Goal: Transaction & Acquisition: Purchase product/service

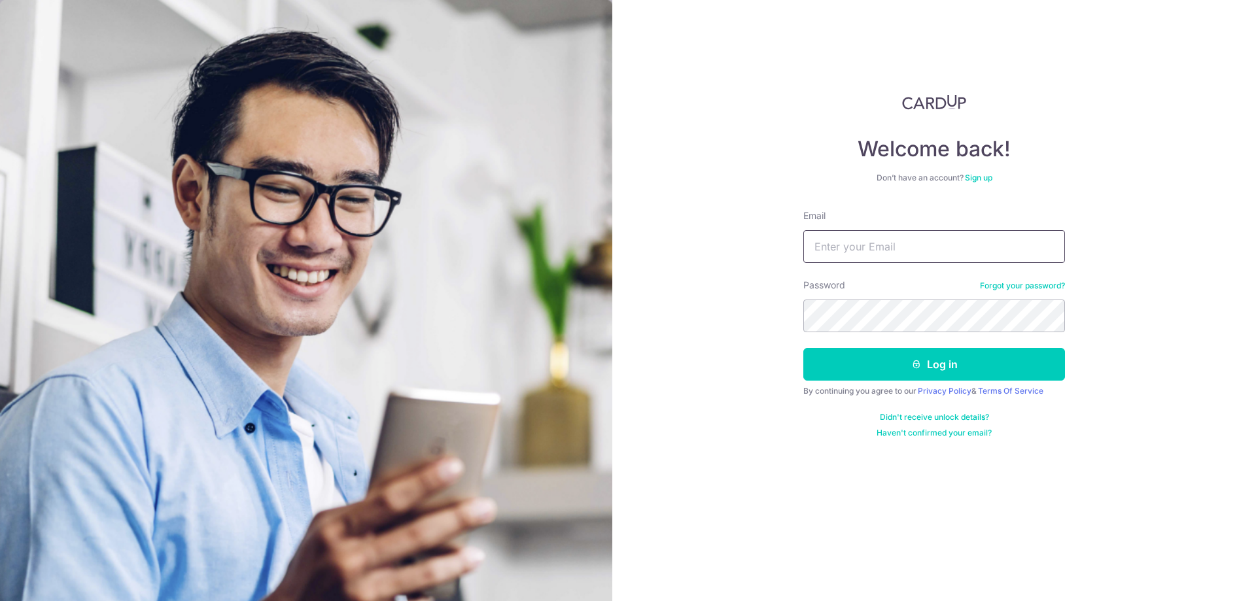
click at [905, 254] on input "Email" at bounding box center [934, 246] width 262 height 33
type input "melanie@onespine.sg"
click at [803, 348] on button "Log in" at bounding box center [934, 364] width 262 height 33
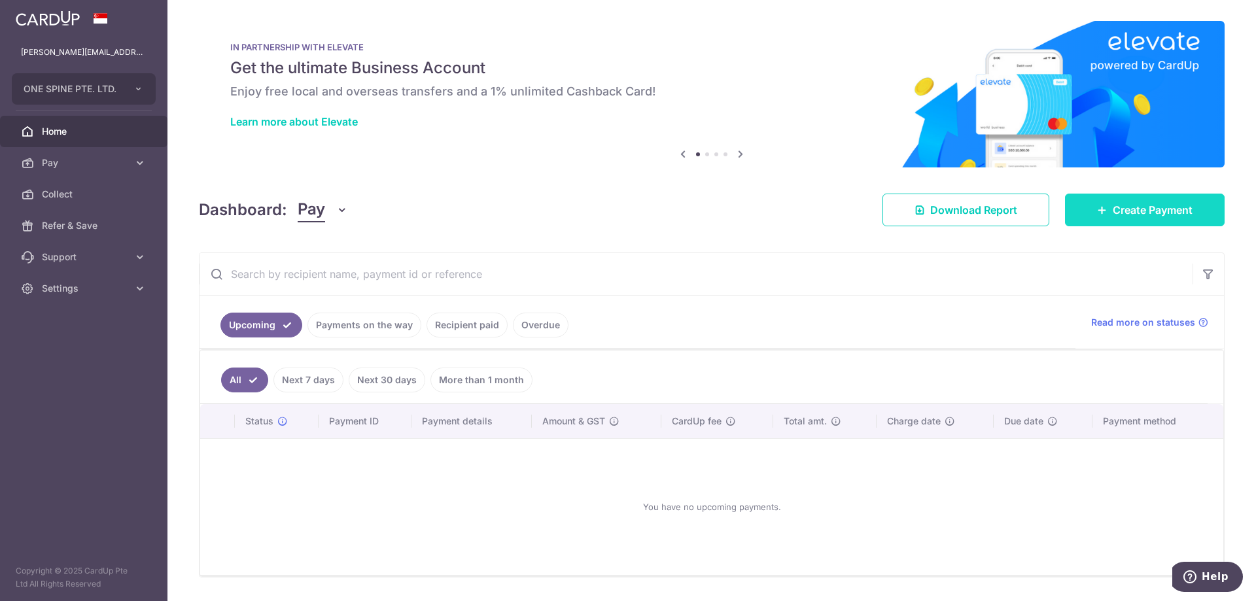
click at [1124, 209] on span "Create Payment" at bounding box center [1153, 210] width 80 height 16
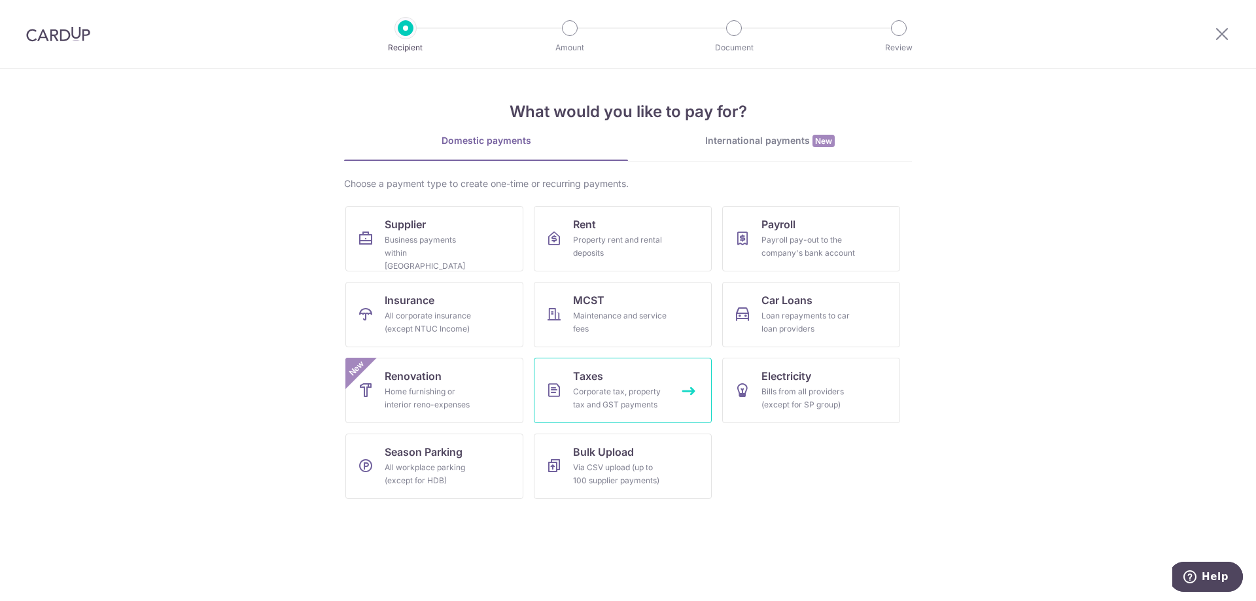
click at [616, 402] on div "Corporate tax, property tax and GST payments" at bounding box center [620, 398] width 94 height 26
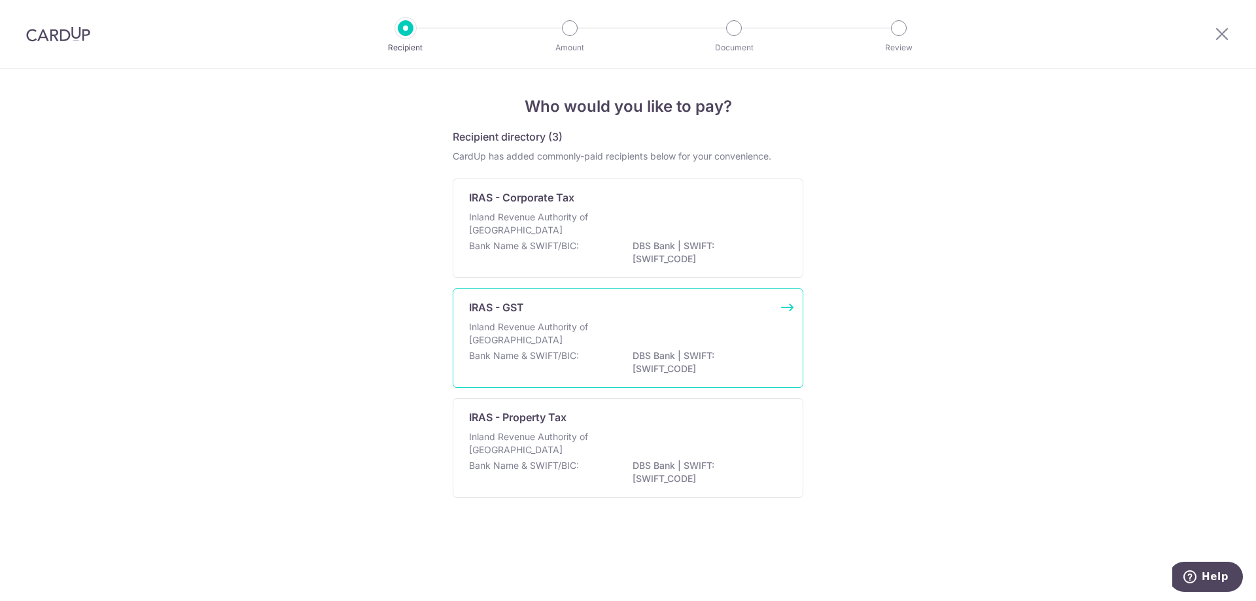
click at [629, 324] on div "Inland Revenue Authority of Singapore" at bounding box center [628, 335] width 318 height 29
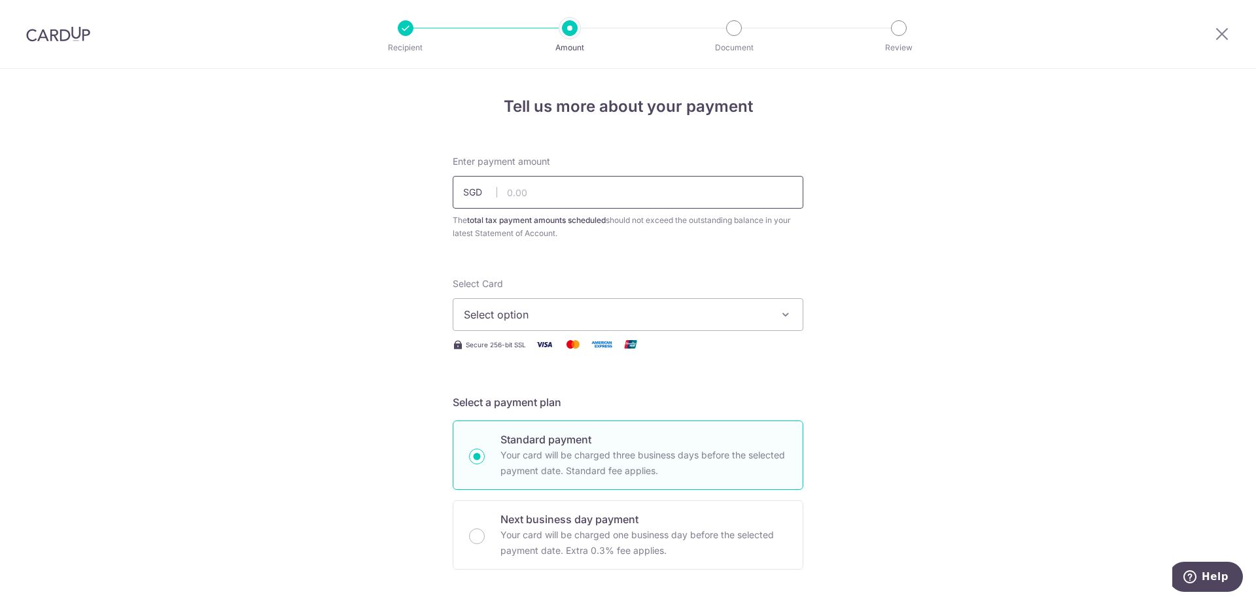
click at [584, 201] on input "text" at bounding box center [628, 192] width 351 height 33
type input "30,007.84"
click at [602, 313] on span "Select option" at bounding box center [616, 315] width 305 height 16
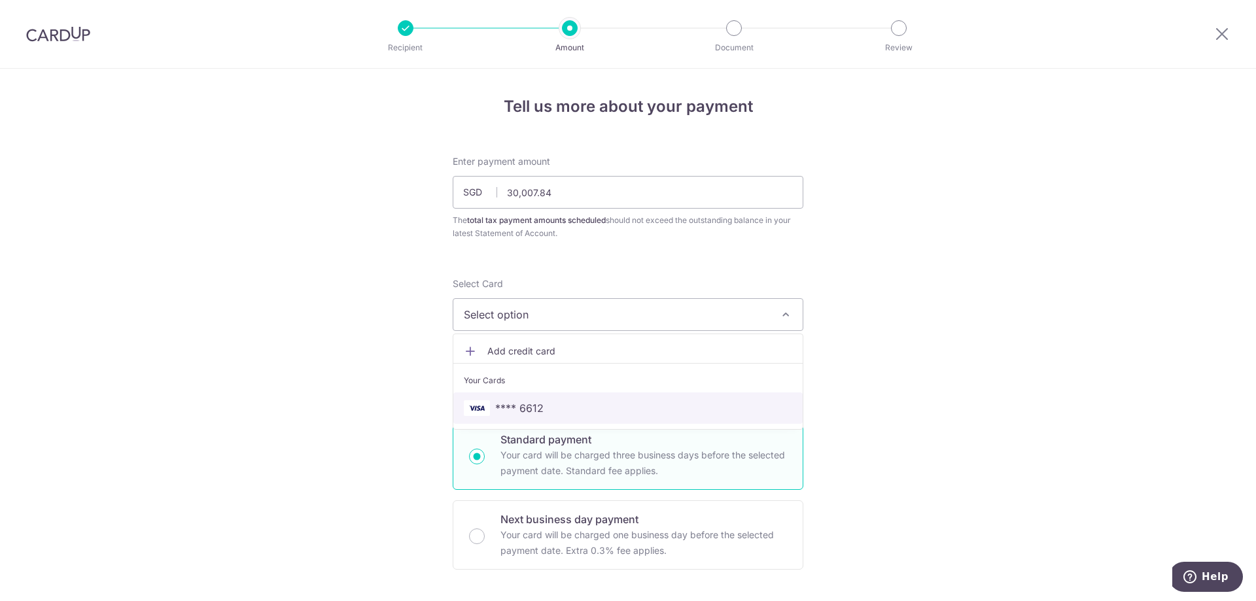
click at [587, 406] on span "**** 6612" at bounding box center [628, 408] width 328 height 16
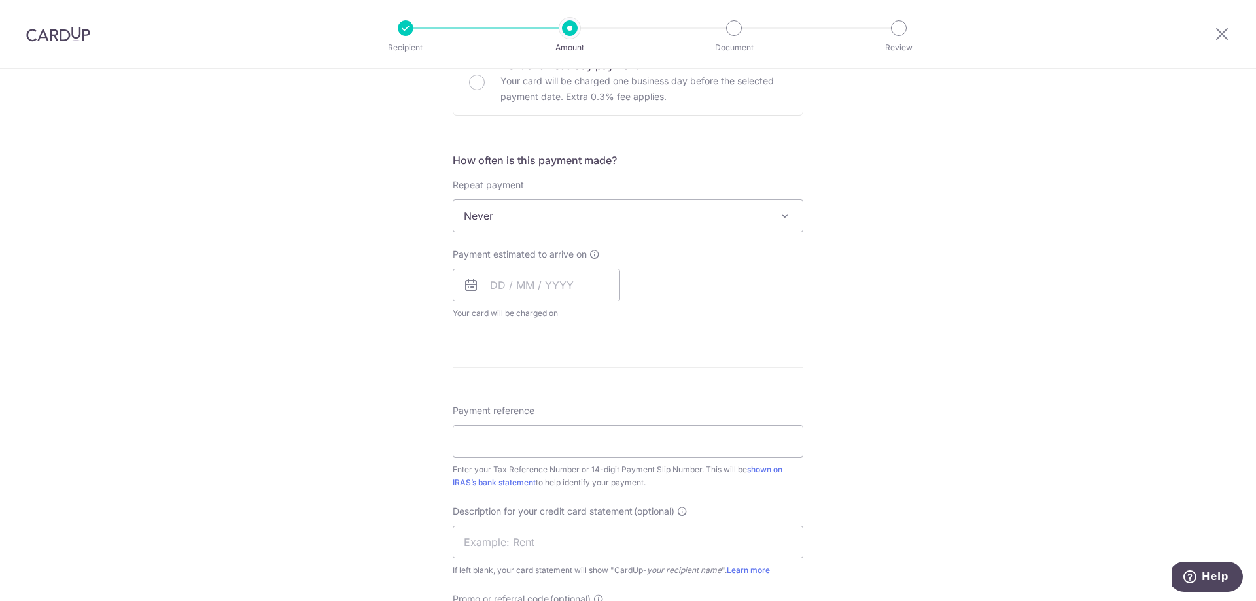
scroll to position [458, 0]
click at [534, 285] on input "text" at bounding box center [536, 281] width 167 height 33
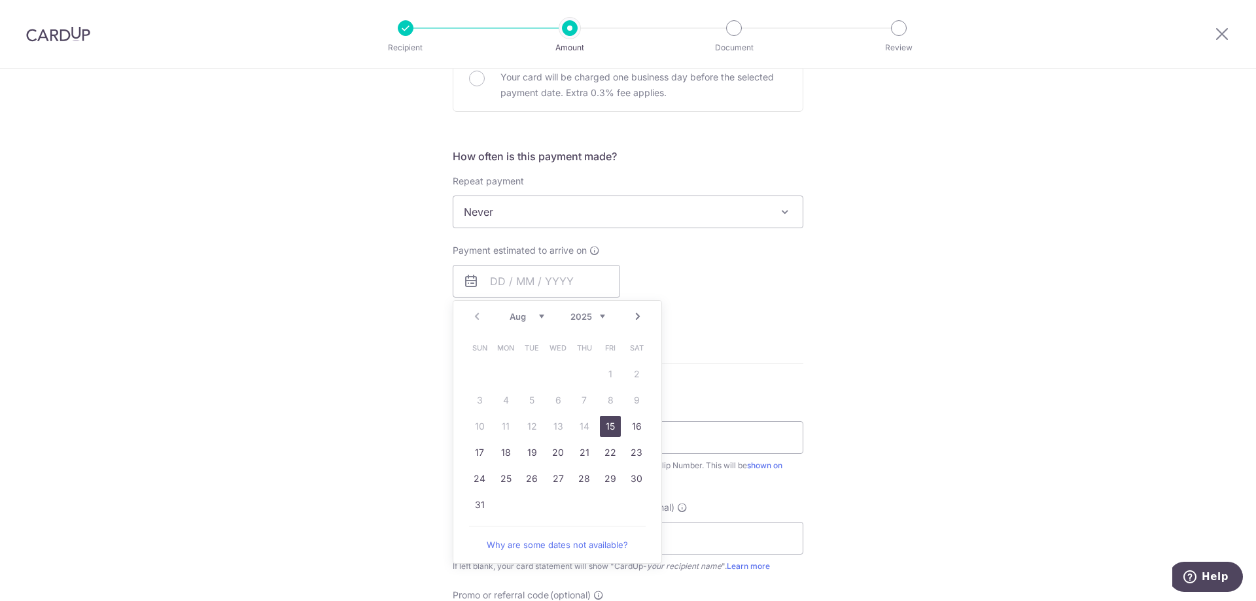
click at [610, 427] on link "15" at bounding box center [610, 426] width 21 height 21
type input "15/08/2025"
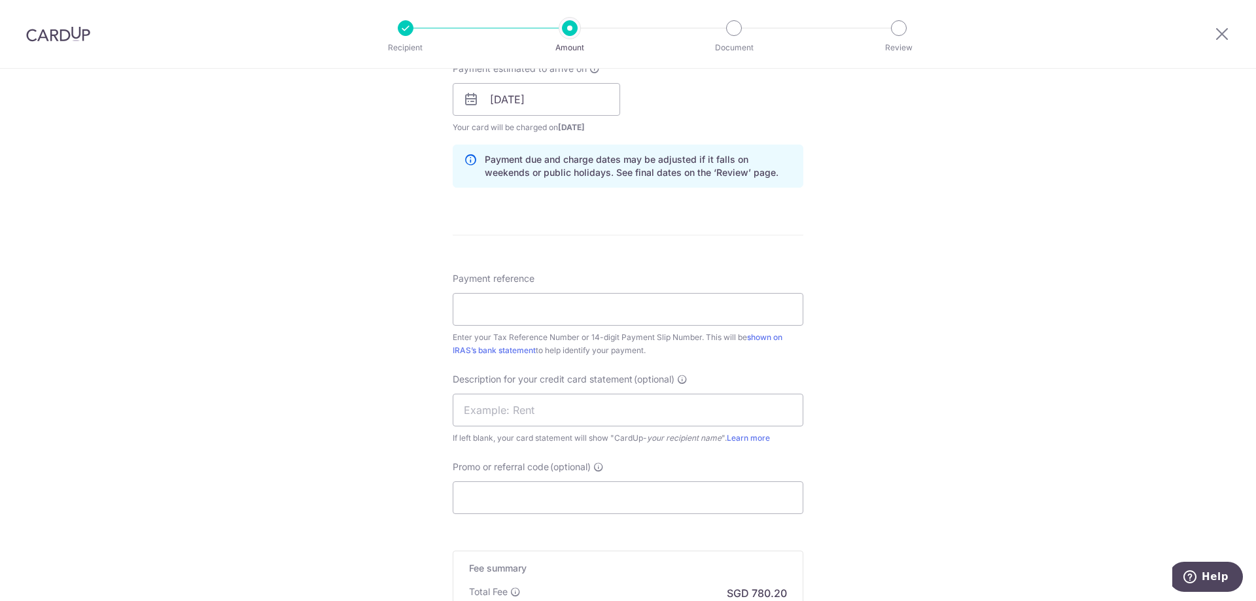
scroll to position [654, 0]
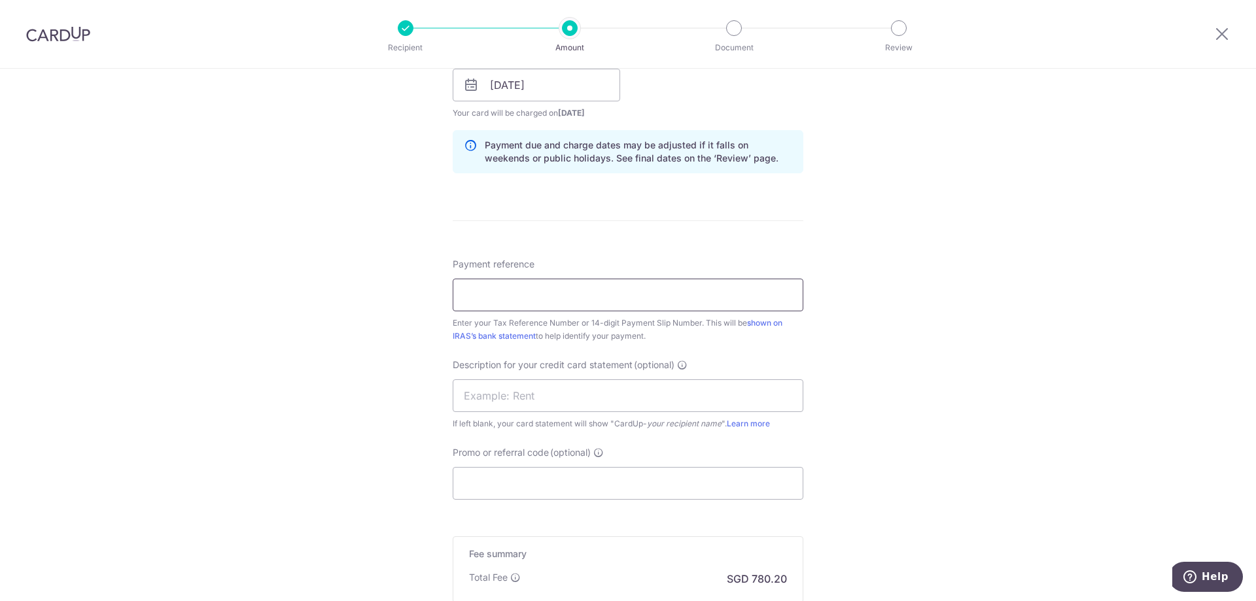
click at [517, 291] on input "Payment reference" at bounding box center [628, 295] width 351 height 33
paste input "201832508Z"
type input "201832508Z"
click at [735, 341] on div "Enter your Tax Reference Number or 14-digit Payment Slip Number. This will be s…" at bounding box center [628, 330] width 351 height 26
click at [511, 397] on input "text" at bounding box center [628, 395] width 351 height 33
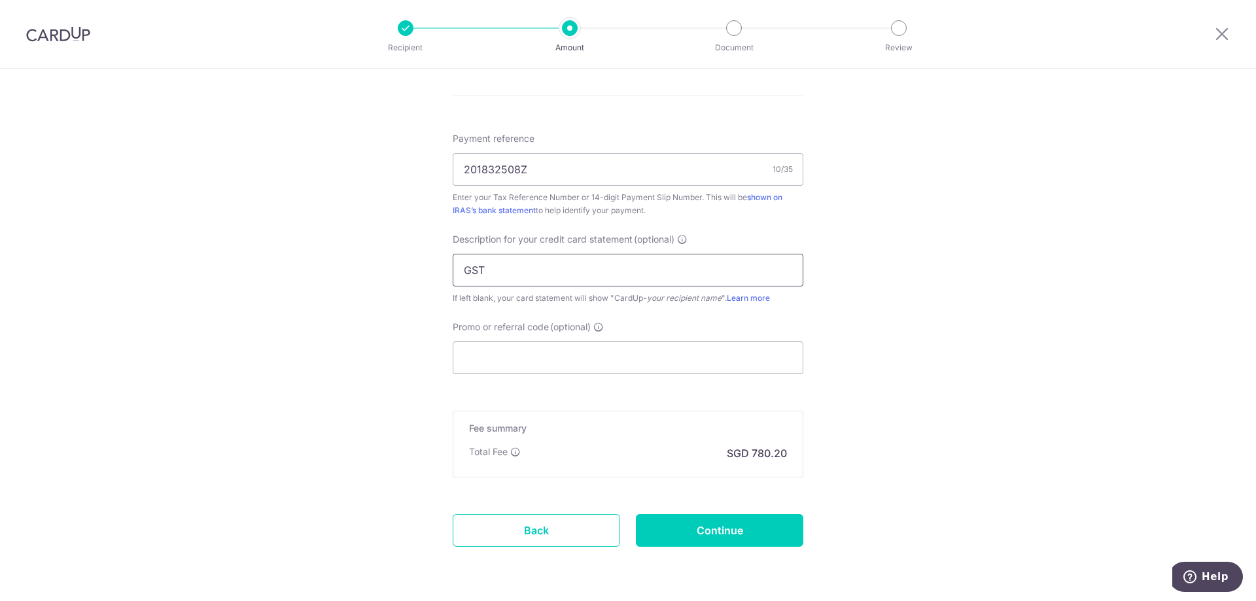
scroll to position [785, 0]
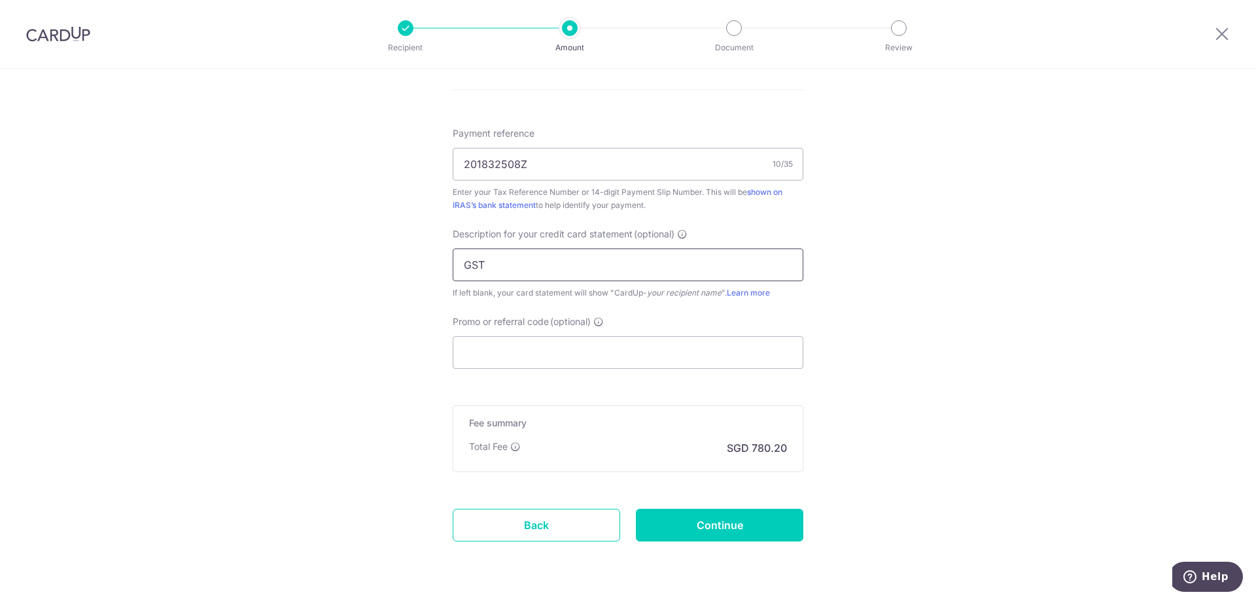
type input "GST"
click at [526, 353] on input "Promo or referral code (optional)" at bounding box center [628, 352] width 351 height 33
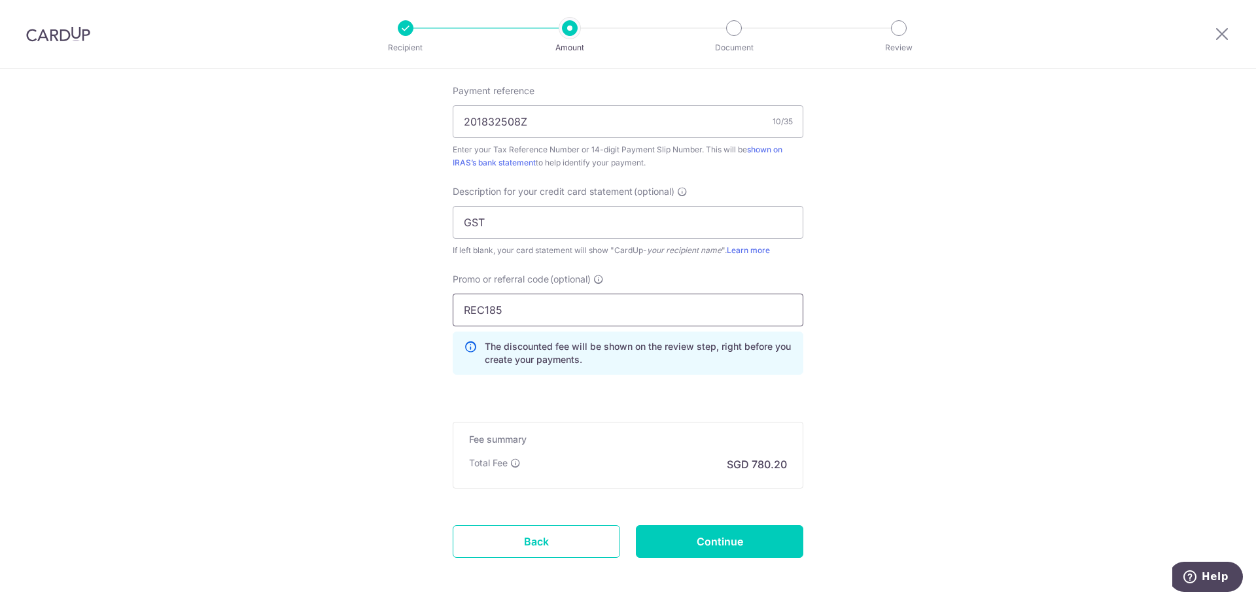
scroll to position [882, 0]
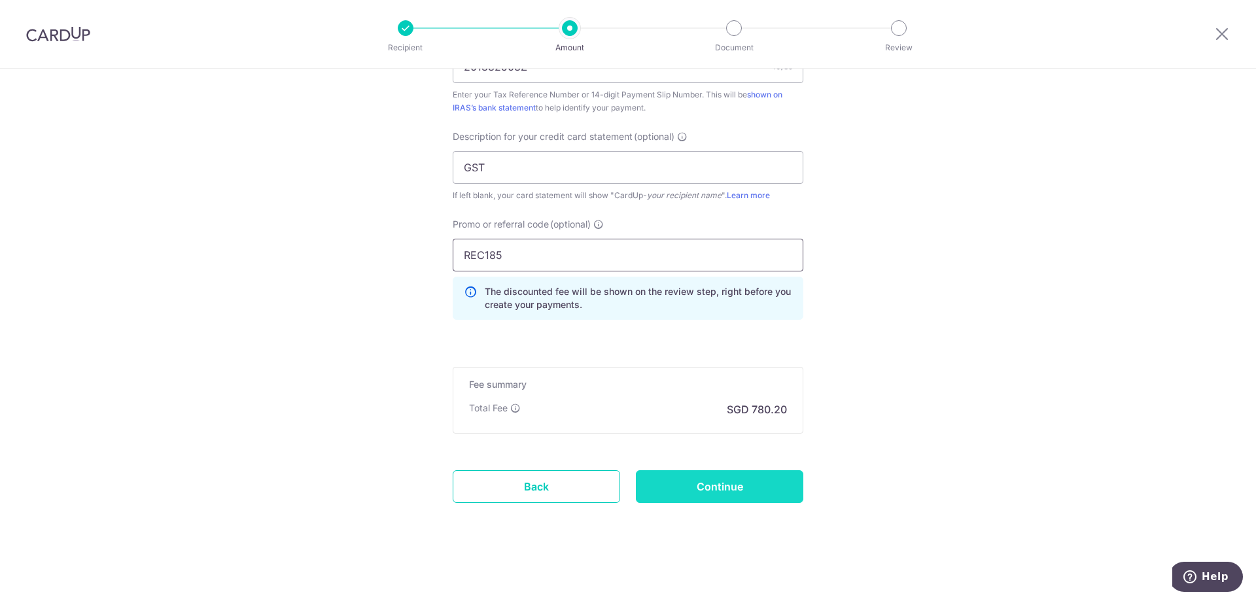
type input "REC185"
click at [673, 492] on input "Continue" at bounding box center [719, 486] width 167 height 33
type input "Create Schedule"
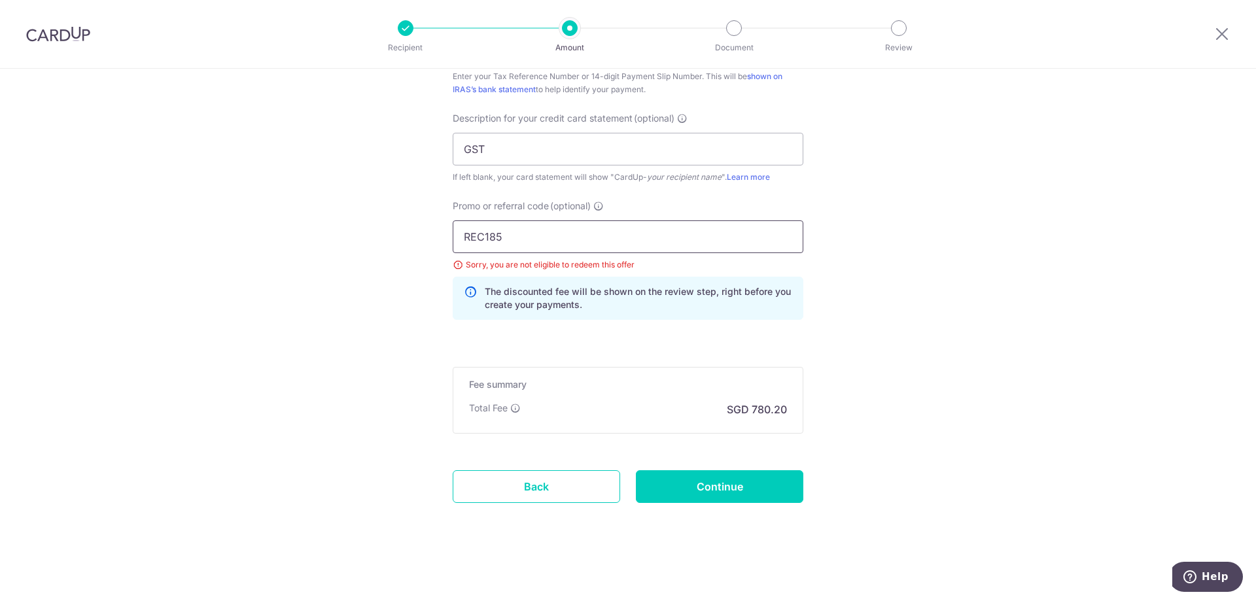
drag, startPoint x: 565, startPoint y: 231, endPoint x: 395, endPoint y: 249, distance: 170.3
paste input "VTAX25ONE"
type input "VTAX25ONE"
click at [719, 479] on input "Continue" at bounding box center [719, 486] width 167 height 33
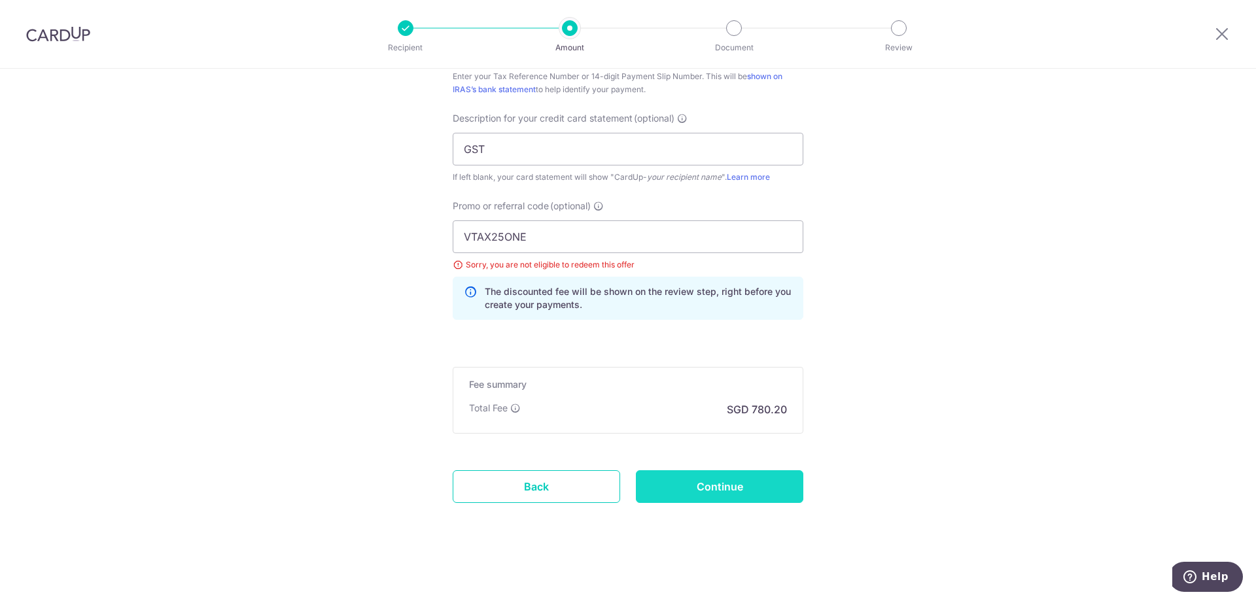
type input "Update Schedule"
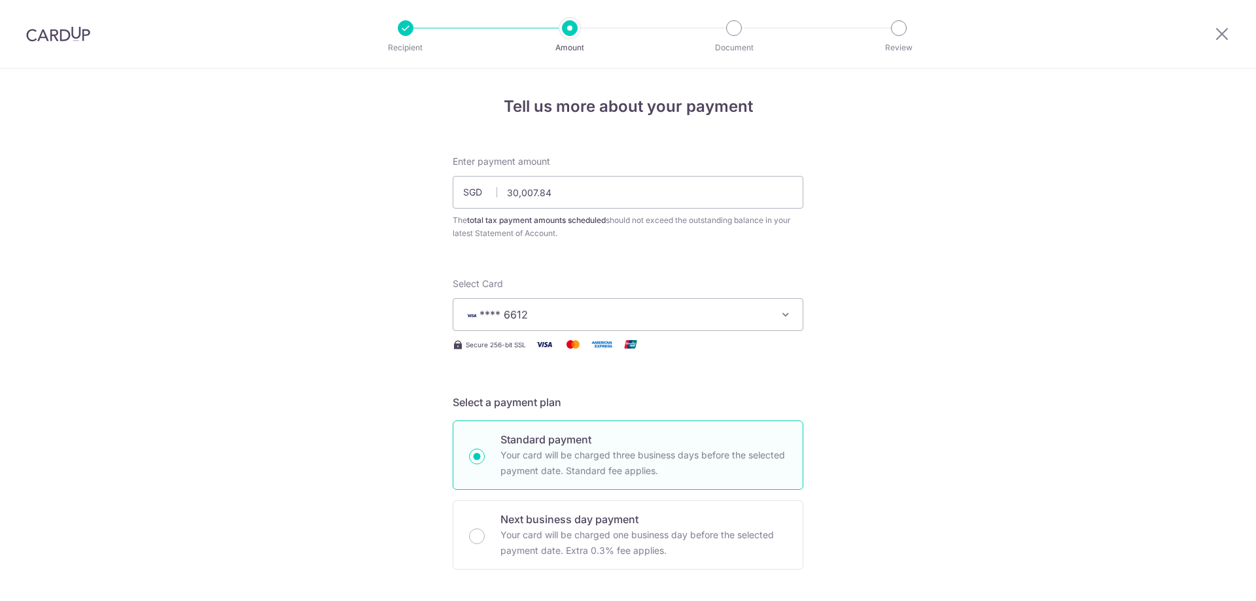
scroll to position [901, 0]
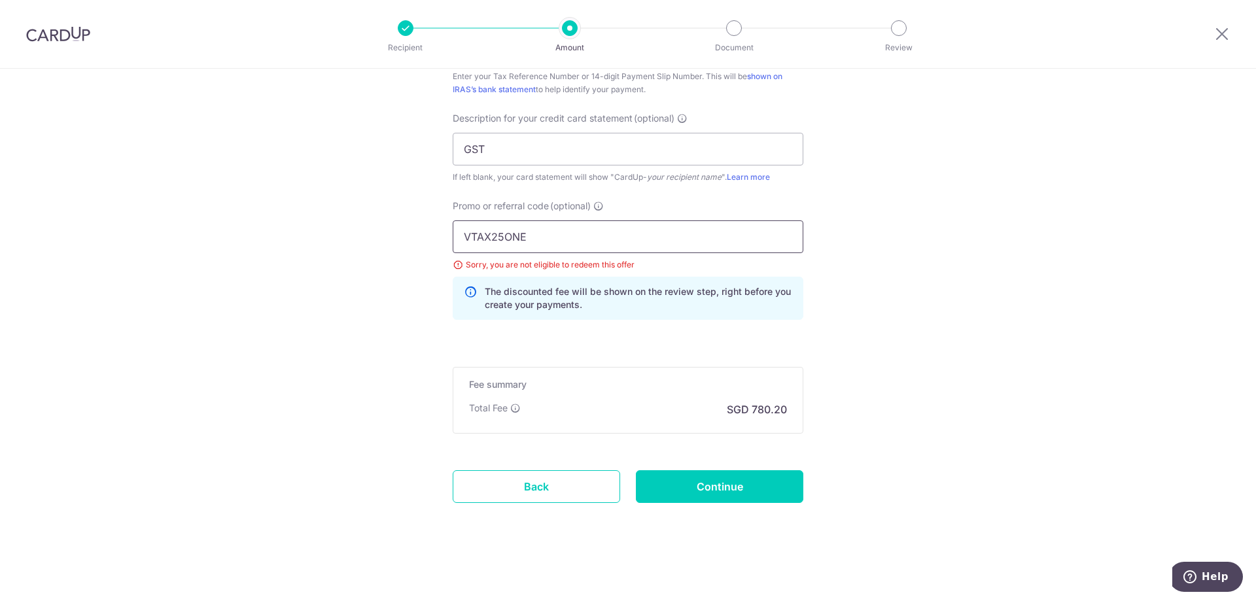
drag, startPoint x: 551, startPoint y: 238, endPoint x: 338, endPoint y: 244, distance: 214.0
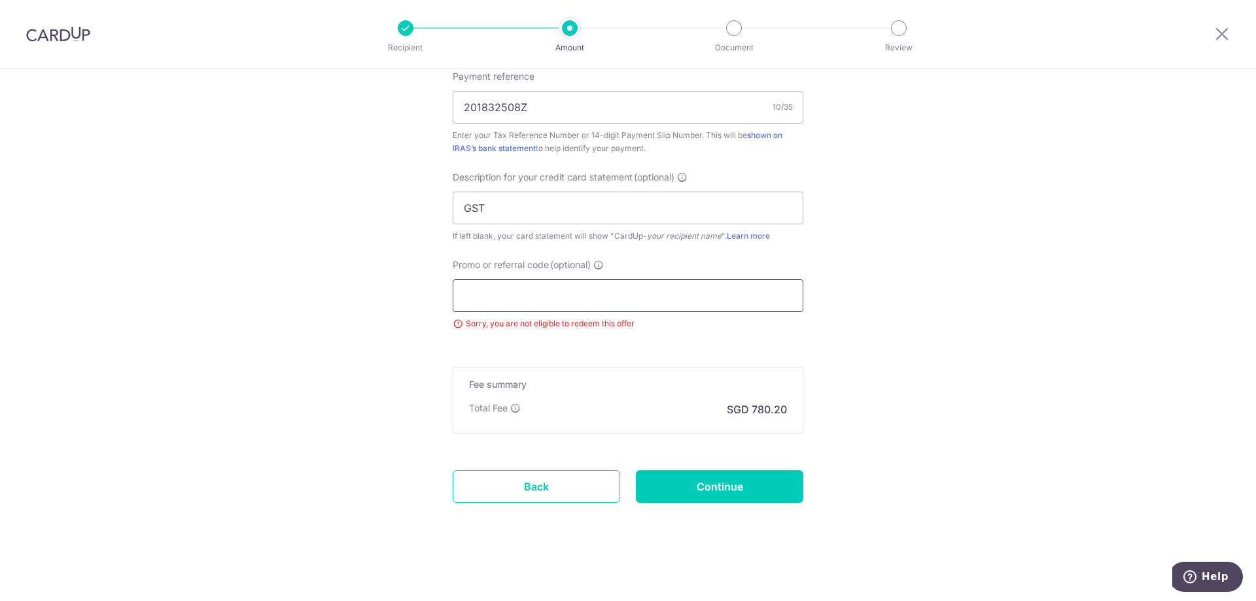
scroll to position [842, 0]
click at [742, 476] on input "Continue" at bounding box center [719, 486] width 167 height 33
type input "Update Schedule"
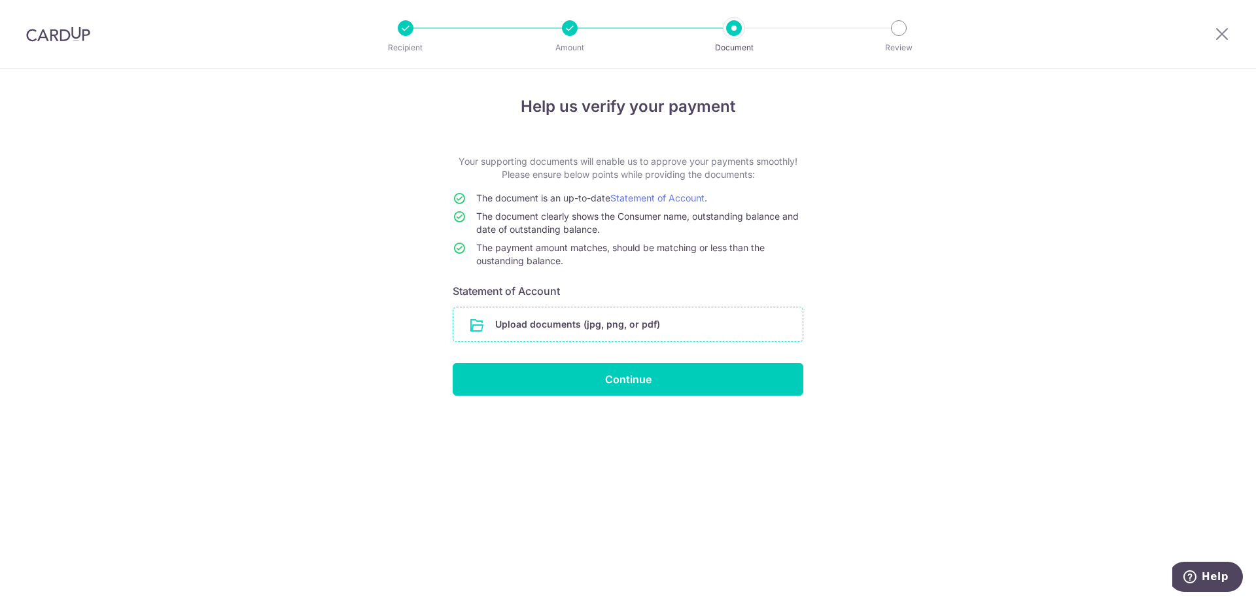
click at [585, 325] on input "file" at bounding box center [627, 324] width 349 height 34
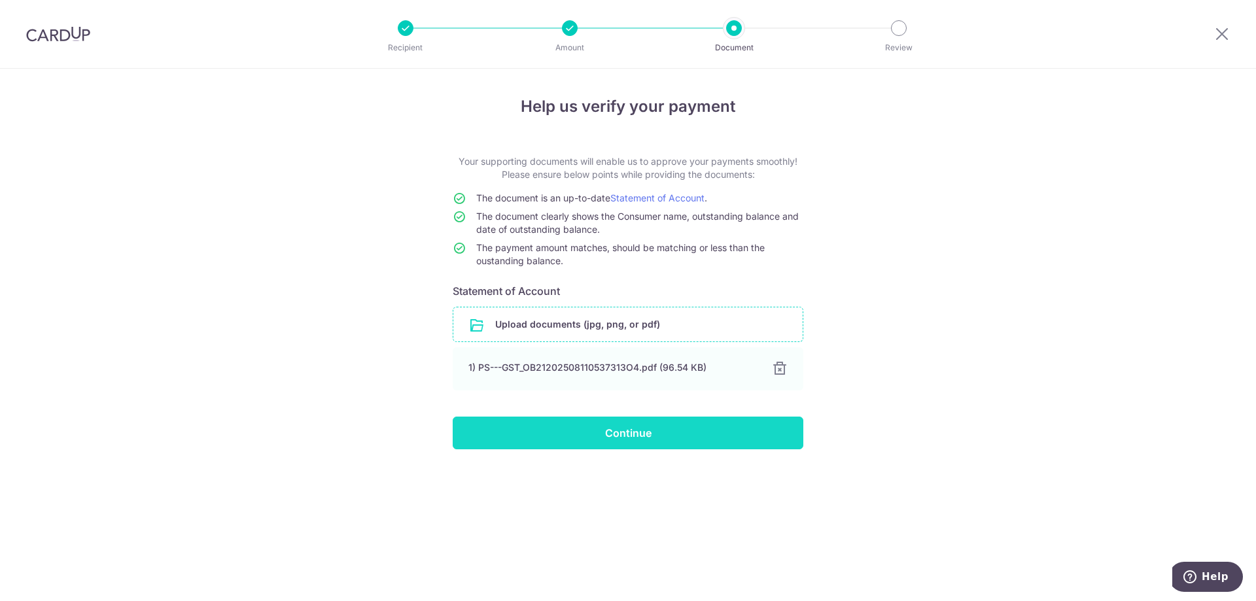
click at [604, 434] on input "Continue" at bounding box center [628, 433] width 351 height 33
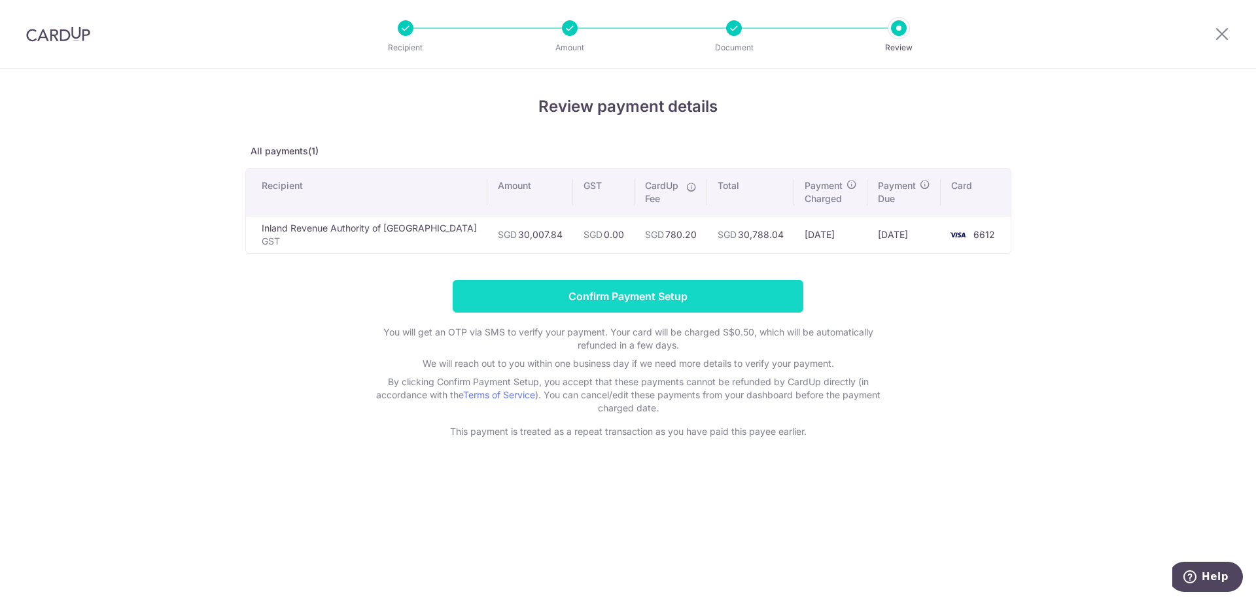
click at [665, 298] on input "Confirm Payment Setup" at bounding box center [628, 296] width 351 height 33
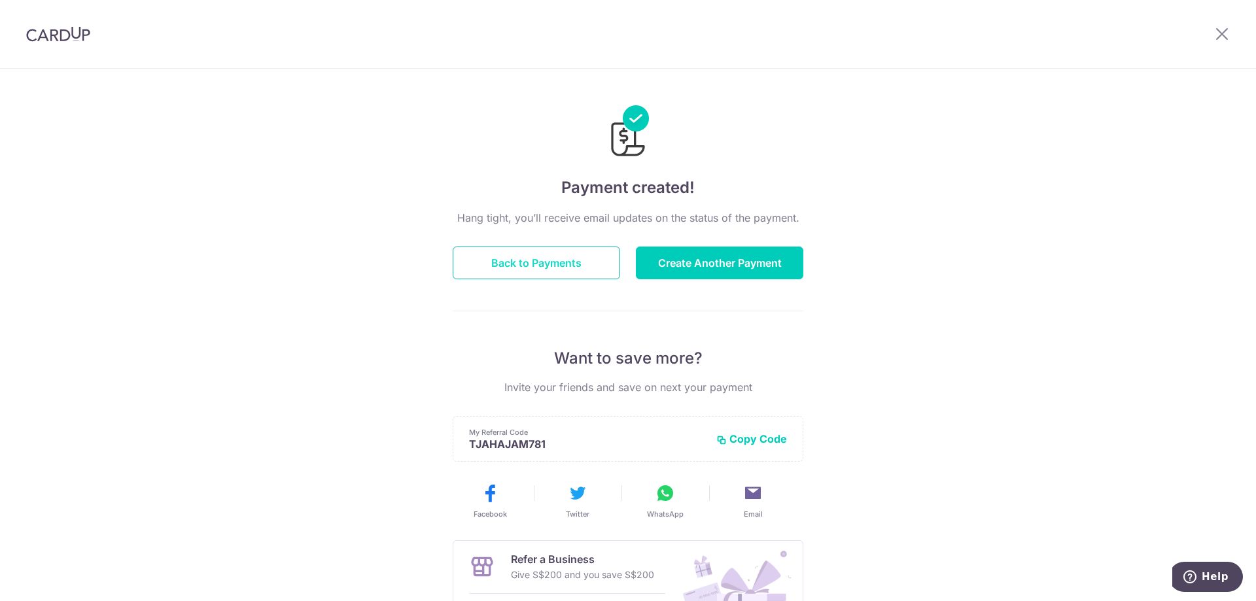
click at [542, 272] on button "Back to Payments" at bounding box center [536, 263] width 167 height 33
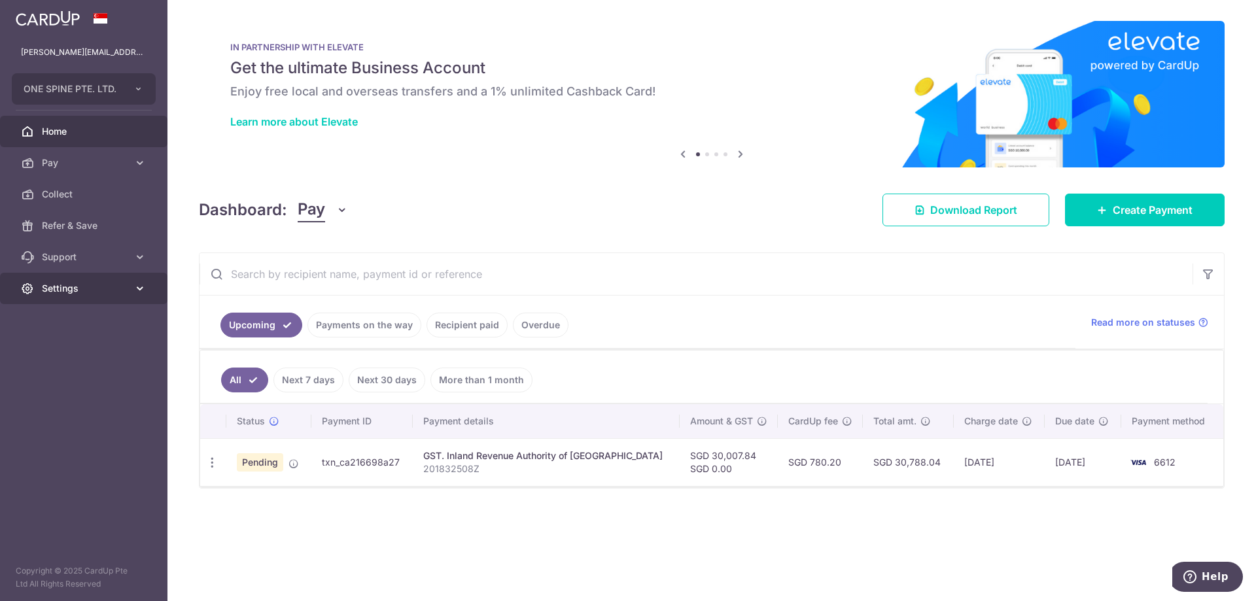
click at [113, 288] on span "Settings" at bounding box center [85, 288] width 86 height 13
click at [72, 351] on span "Logout" at bounding box center [85, 351] width 86 height 13
